Goal: Task Accomplishment & Management: Use online tool/utility

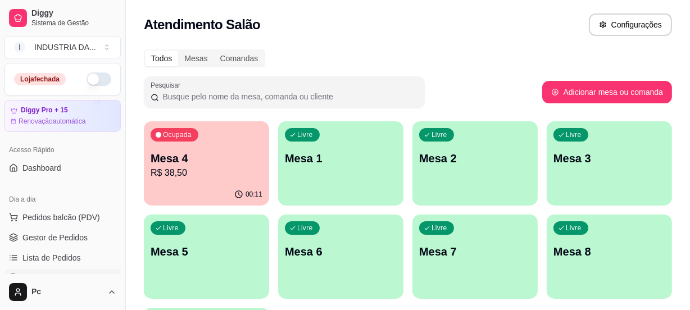
click at [214, 173] on p "R$ 38,50" at bounding box center [207, 172] width 112 height 13
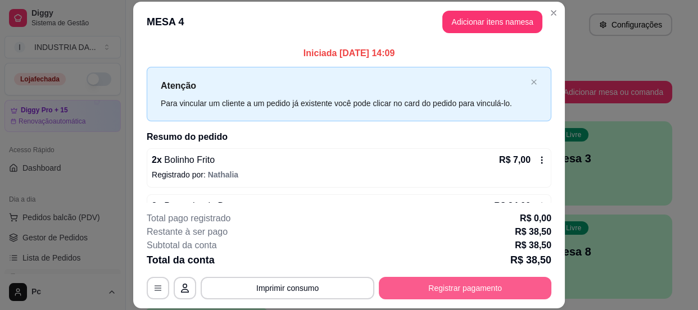
click at [396, 285] on button "Registrar pagamento" at bounding box center [465, 288] width 173 height 22
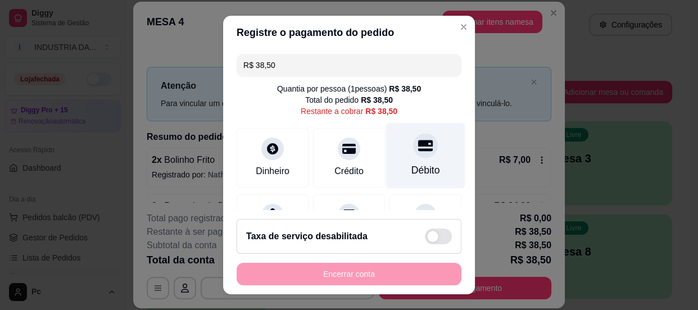
click at [411, 164] on div "Débito" at bounding box center [425, 170] width 29 height 15
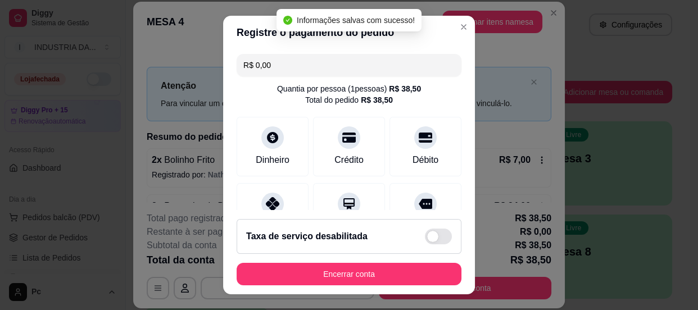
type input "R$ 0,00"
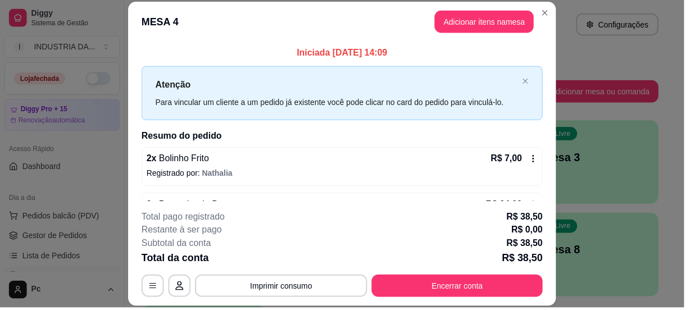
click at [613, 34] on button "Configurações" at bounding box center [622, 24] width 83 height 22
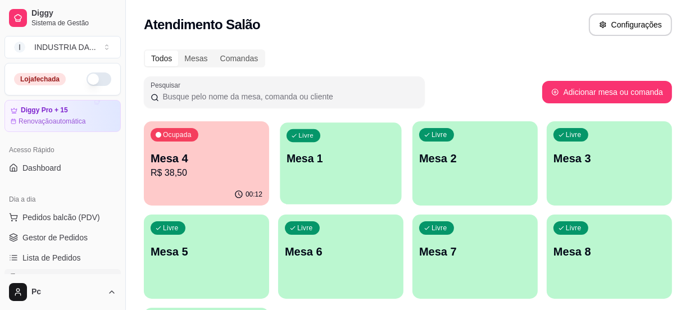
click at [339, 128] on div "Livre Mesa 1" at bounding box center [340, 157] width 121 height 69
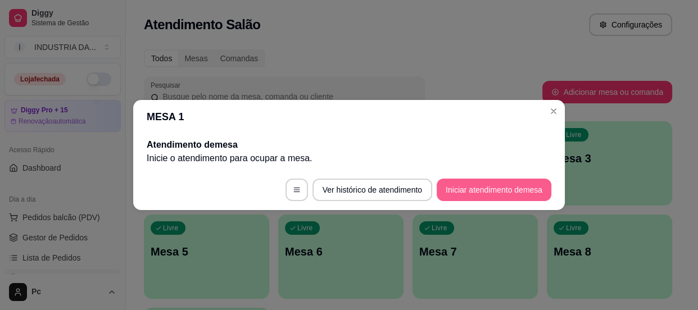
click at [447, 188] on button "Iniciar atendimento de mesa" at bounding box center [494, 190] width 115 height 22
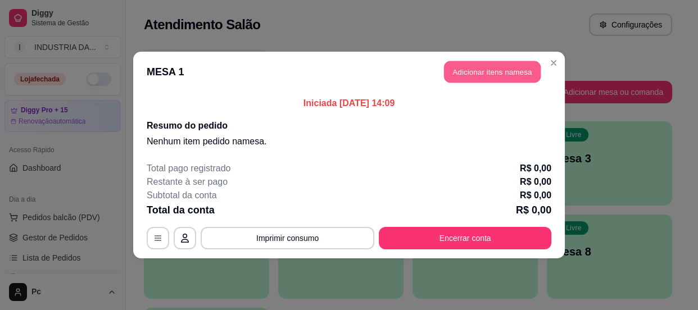
click at [471, 76] on button "Adicionar itens na mesa" at bounding box center [492, 72] width 97 height 22
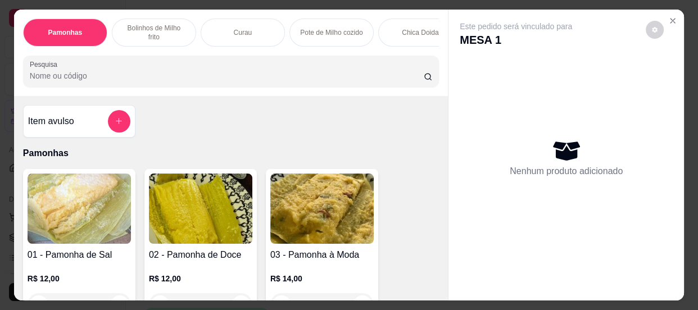
scroll to position [51, 0]
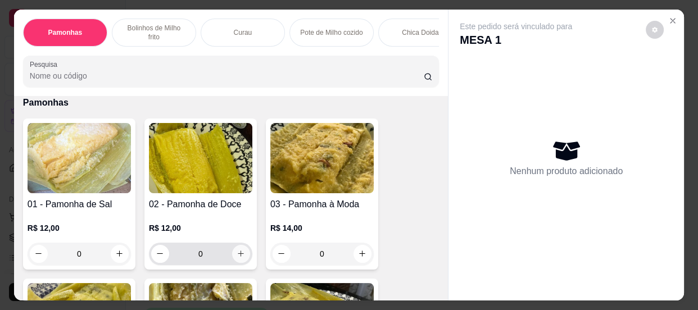
click at [237, 258] on icon "increase-product-quantity" at bounding box center [241, 254] width 8 height 8
type input "1"
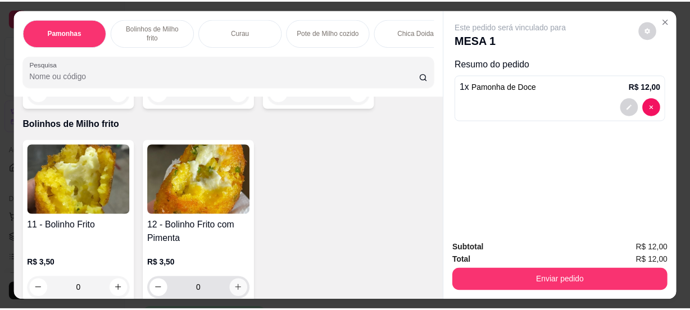
scroll to position [460, 0]
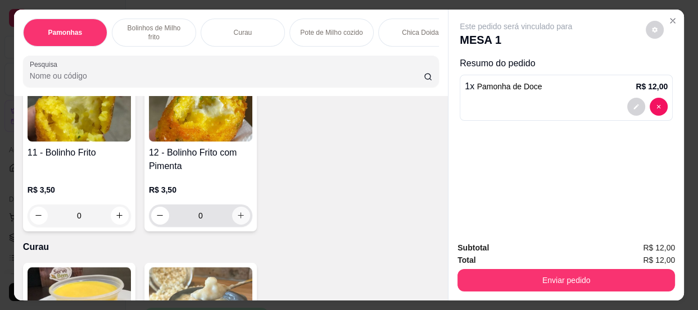
click at [234, 212] on button "increase-product-quantity" at bounding box center [241, 216] width 18 height 18
type input "1"
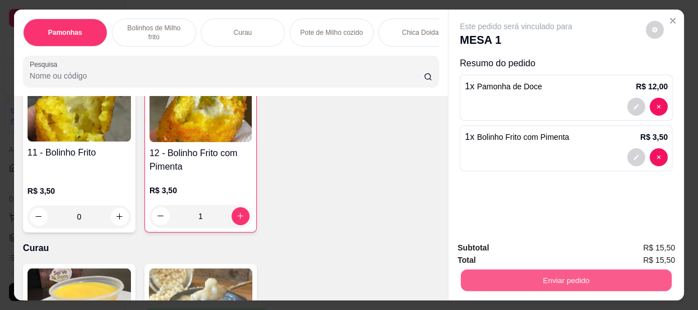
click at [502, 277] on button "Enviar pedido" at bounding box center [566, 281] width 211 height 22
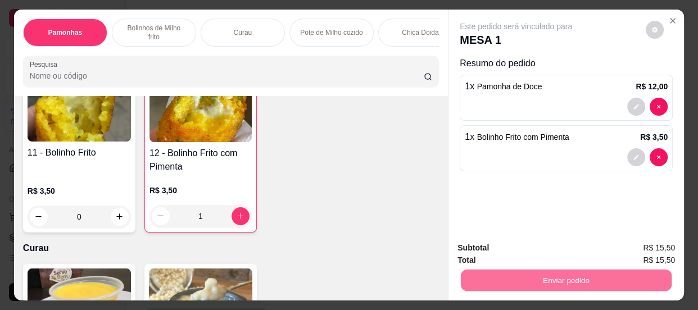
click at [636, 250] on button "Enviar pedido" at bounding box center [647, 249] width 62 height 21
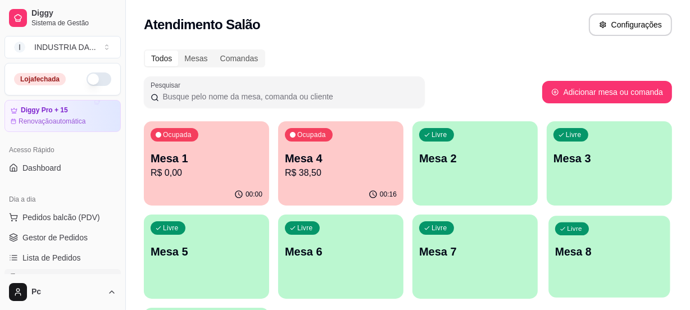
click at [615, 305] on div "Ocupada Mesa 1 R$ 0,00 00:00 Ocupada Mesa 4 R$ 38,50 00:16 Livre Mesa 2 Livre M…" at bounding box center [408, 256] width 528 height 271
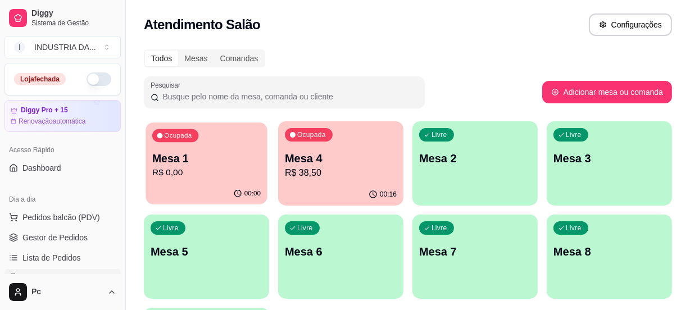
click at [223, 141] on div "Ocupada Mesa 1 R$ 0,00" at bounding box center [206, 153] width 121 height 61
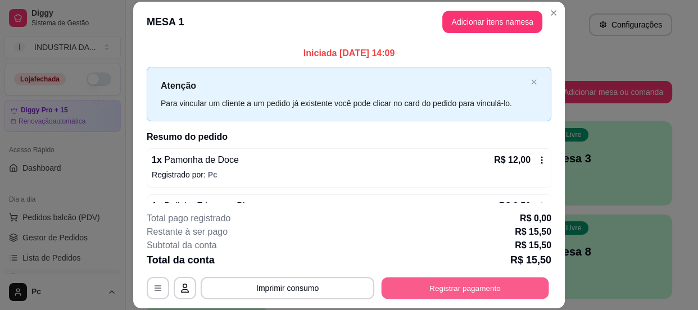
click at [444, 280] on button "Registrar pagamento" at bounding box center [466, 289] width 168 height 22
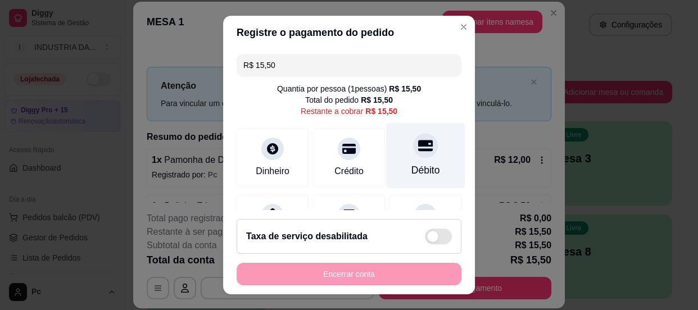
click at [418, 147] on icon at bounding box center [425, 145] width 15 height 15
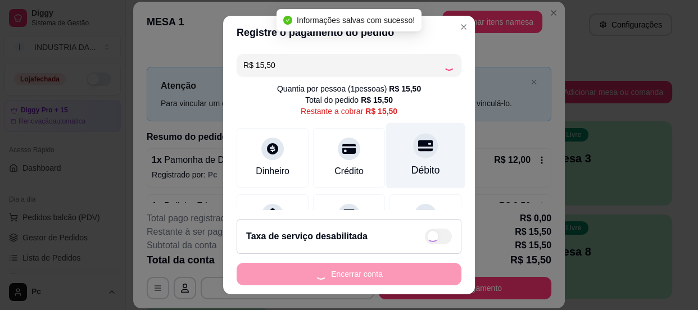
type input "R$ 0,00"
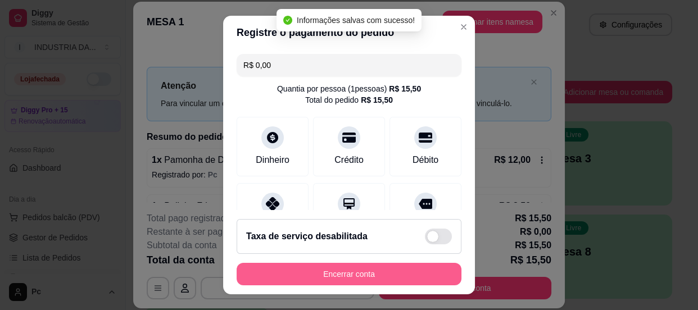
click at [360, 278] on button "Encerrar conta" at bounding box center [349, 274] width 225 height 22
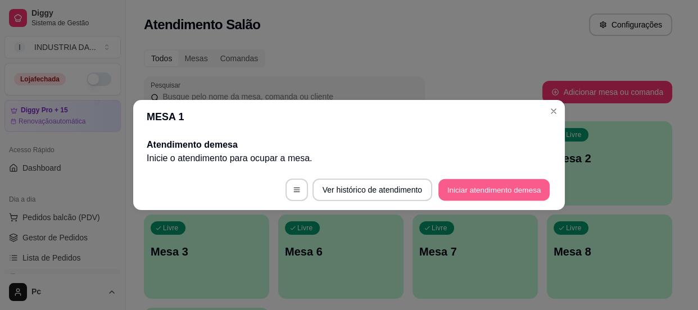
click at [488, 184] on button "Iniciar atendimento de mesa" at bounding box center [493, 190] width 111 height 22
